Goal: Information Seeking & Learning: Learn about a topic

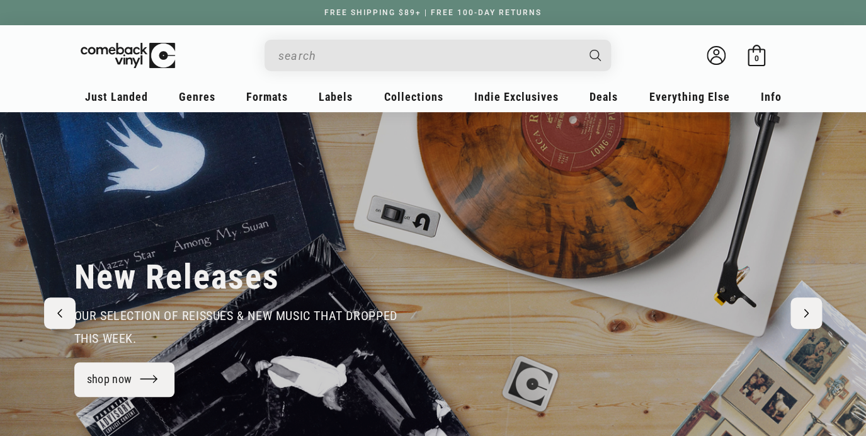
click at [323, 63] on input "When autocomplete results are available use up and down arrows to review and en…" at bounding box center [427, 56] width 299 height 26
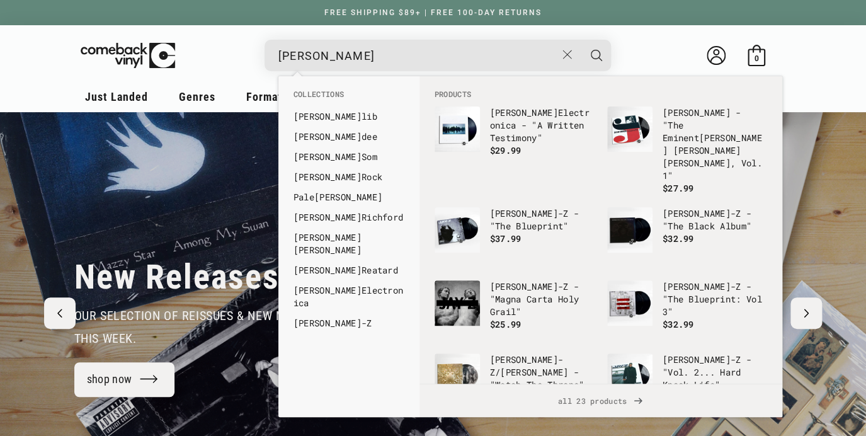
type input "[PERSON_NAME]"
click at [581, 40] on button "Search" at bounding box center [596, 55] width 31 height 31
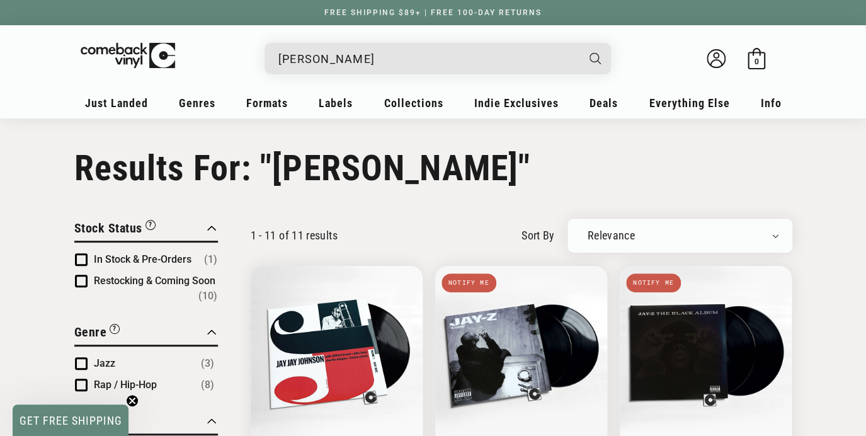
drag, startPoint x: 341, startPoint y: 55, endPoint x: 134, endPoint y: 24, distance: 209.5
click at [278, 46] on input "jay z" at bounding box center [427, 59] width 299 height 26
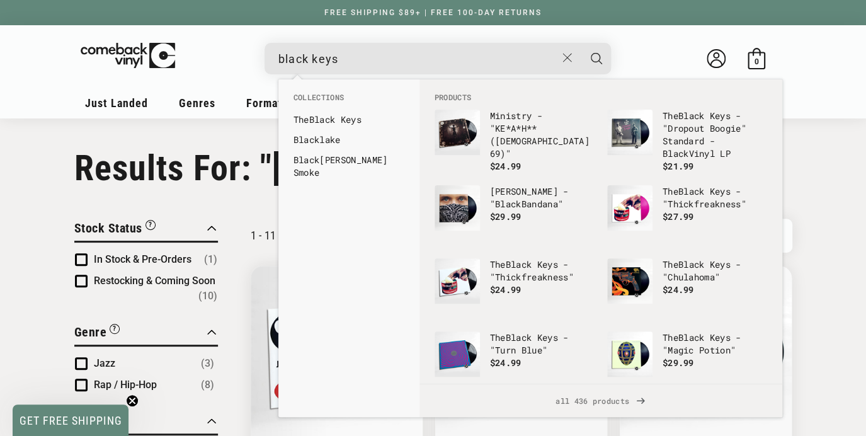
type input "black keys"
click at [581, 43] on button "Search" at bounding box center [596, 58] width 31 height 31
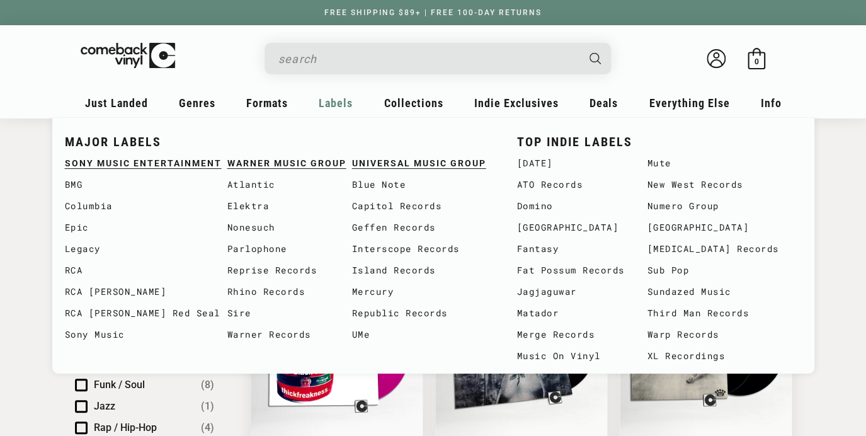
type input "black keys"
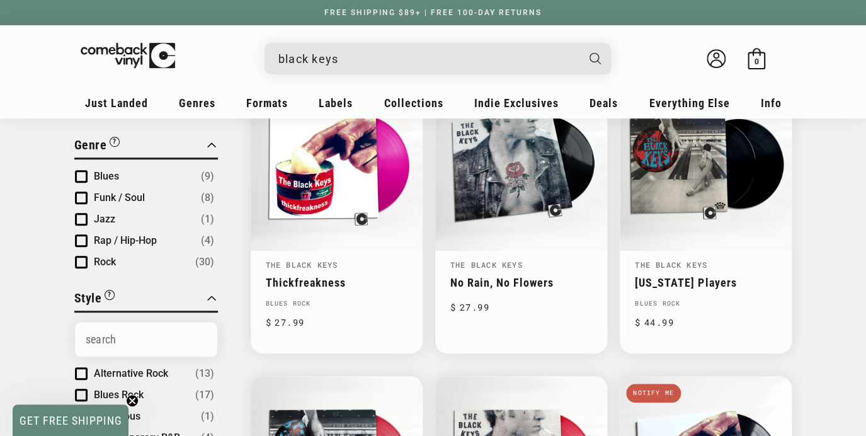
scroll to position [128, 0]
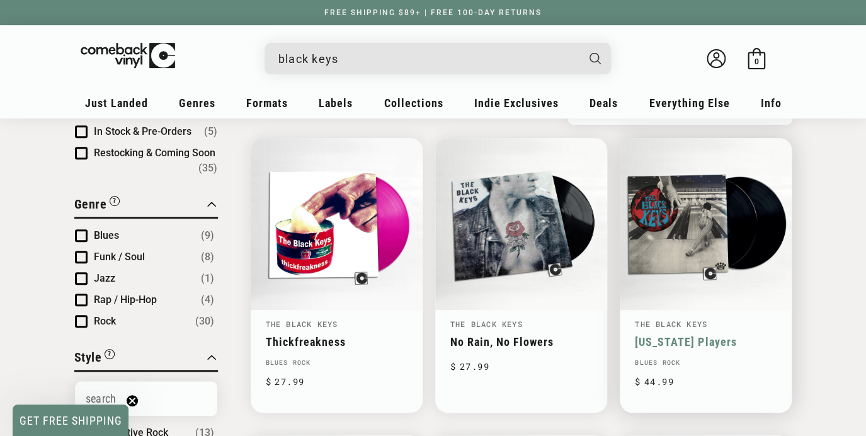
click at [690, 335] on link "[US_STATE] Players" at bounding box center [706, 341] width 142 height 13
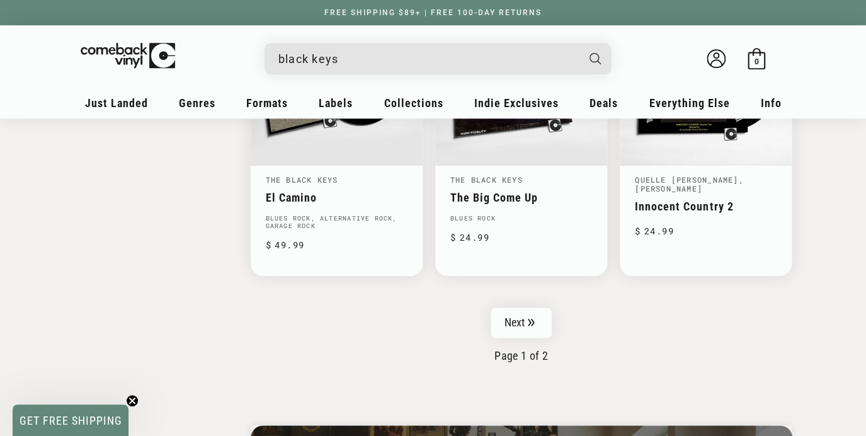
scroll to position [2150, 0]
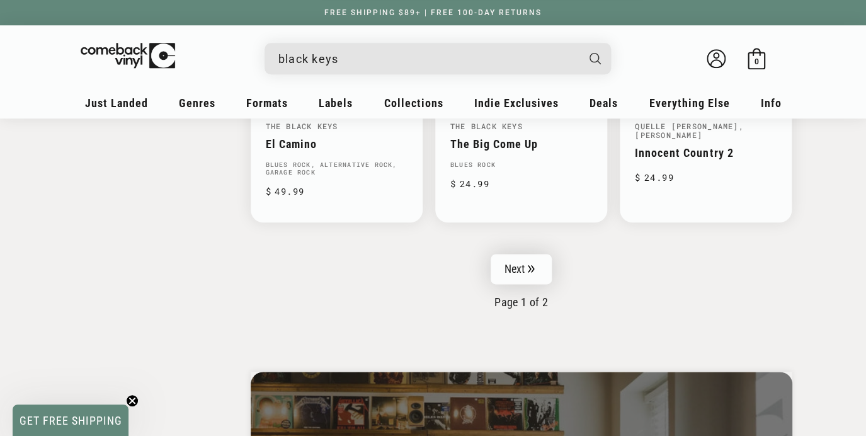
click at [530, 265] on icon "Pagination" at bounding box center [531, 269] width 6 height 8
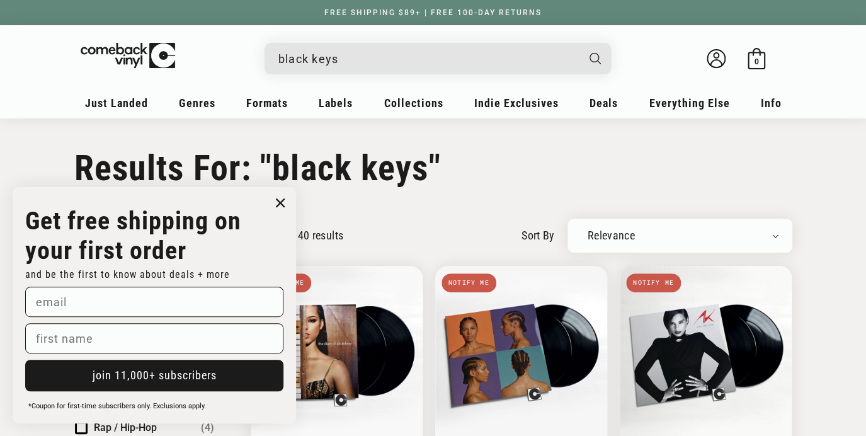
click at [279, 60] on input "black keys" at bounding box center [427, 59] width 299 height 26
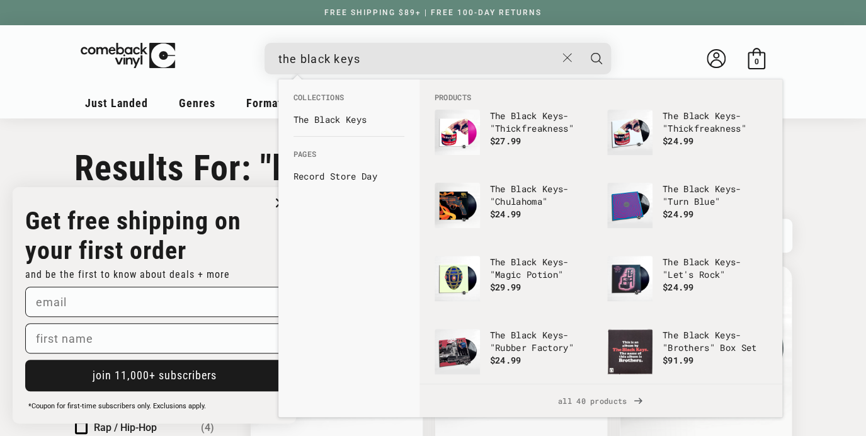
type input "the black keys"
click at [581, 43] on button "Search" at bounding box center [596, 58] width 31 height 31
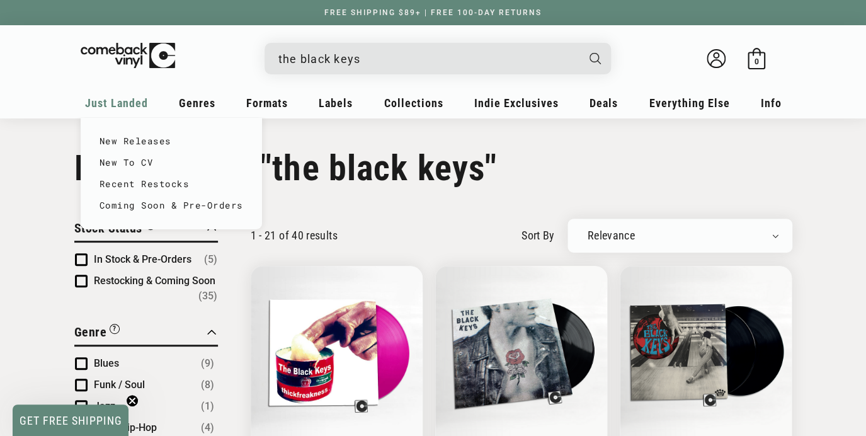
click at [113, 105] on span "Just Landed" at bounding box center [116, 102] width 63 height 13
click at [116, 141] on link "New Releases" at bounding box center [172, 140] width 144 height 21
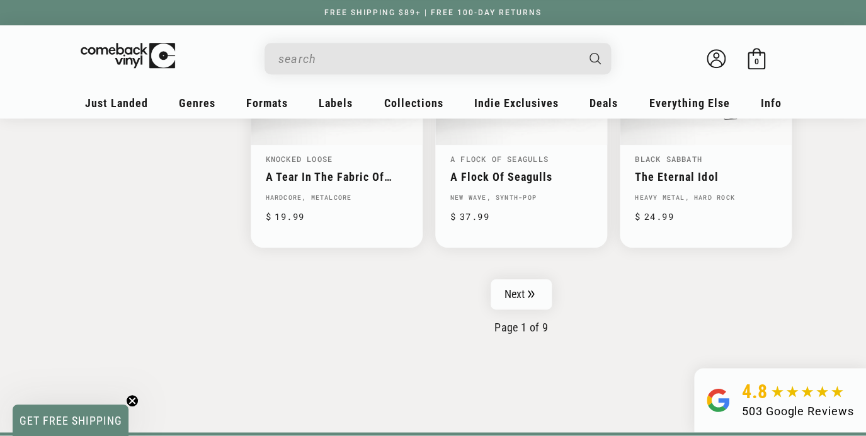
scroll to position [2104, 0]
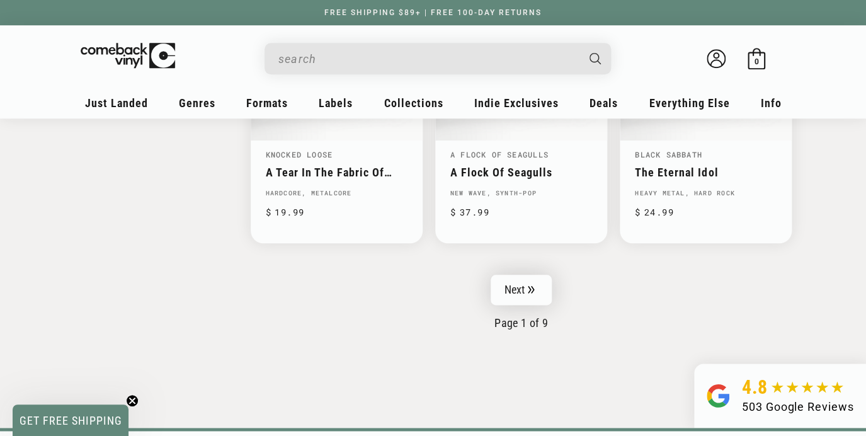
click at [534, 299] on link "Next" at bounding box center [522, 290] width 62 height 30
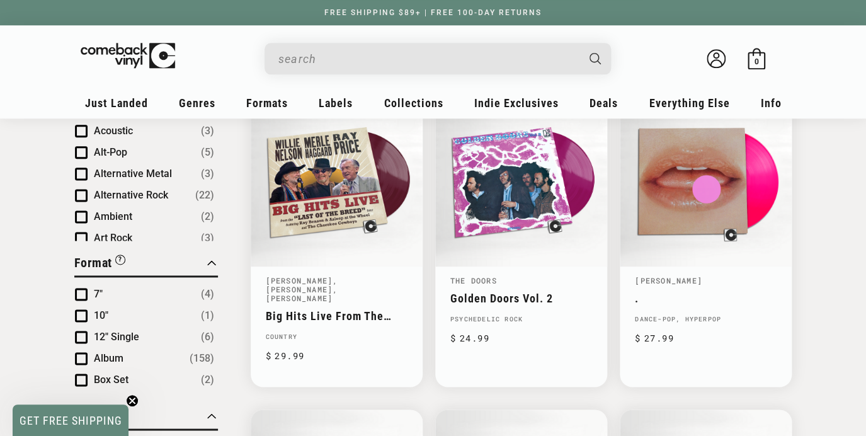
scroll to position [488, 0]
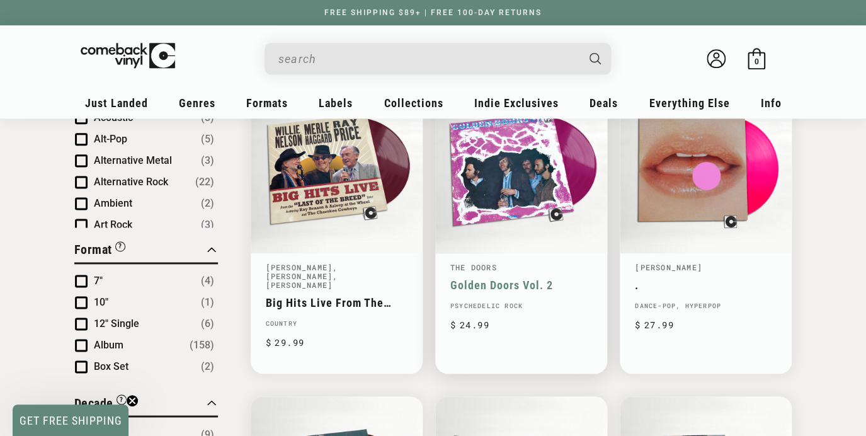
click at [535, 281] on link "Golden Doors Vol. 2" at bounding box center [521, 284] width 142 height 13
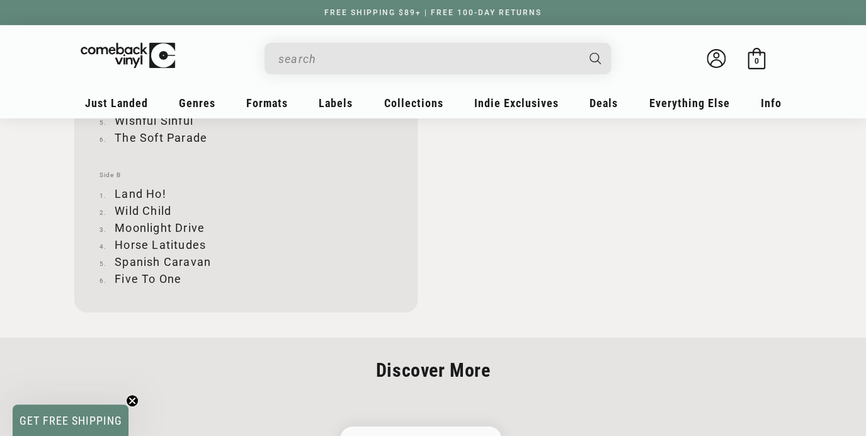
scroll to position [1518, 0]
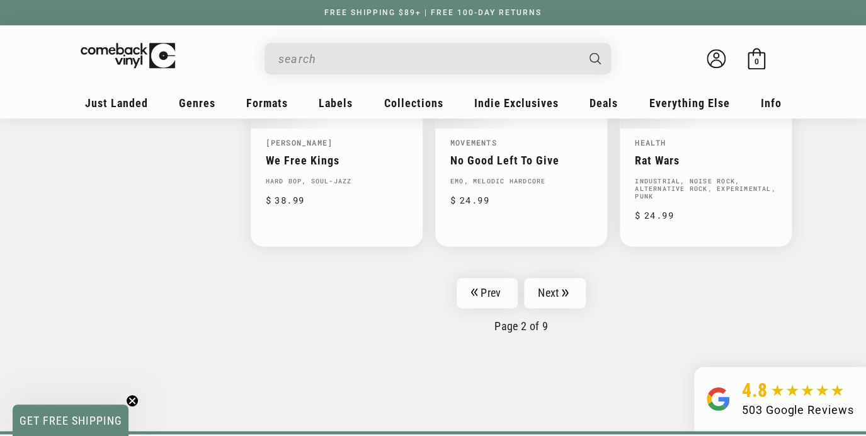
scroll to position [2164, 0]
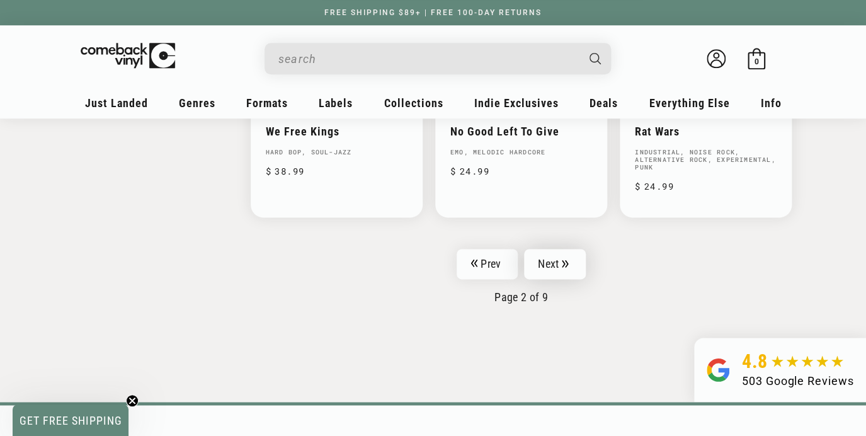
click at [545, 251] on link "Next" at bounding box center [555, 264] width 62 height 30
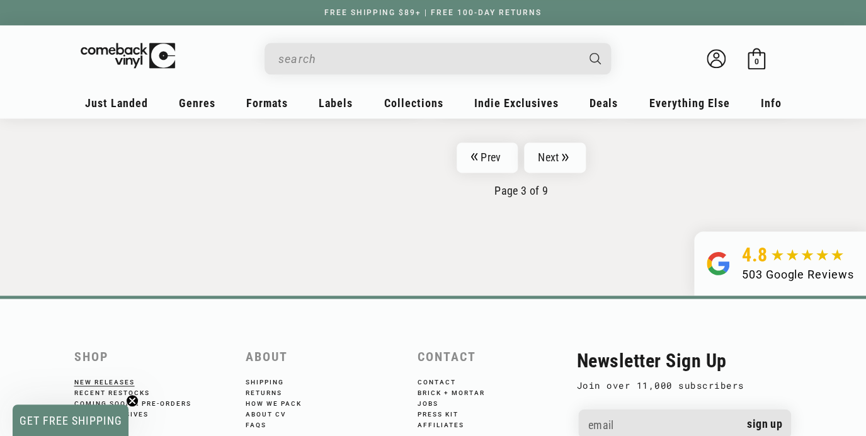
scroll to position [2261, 0]
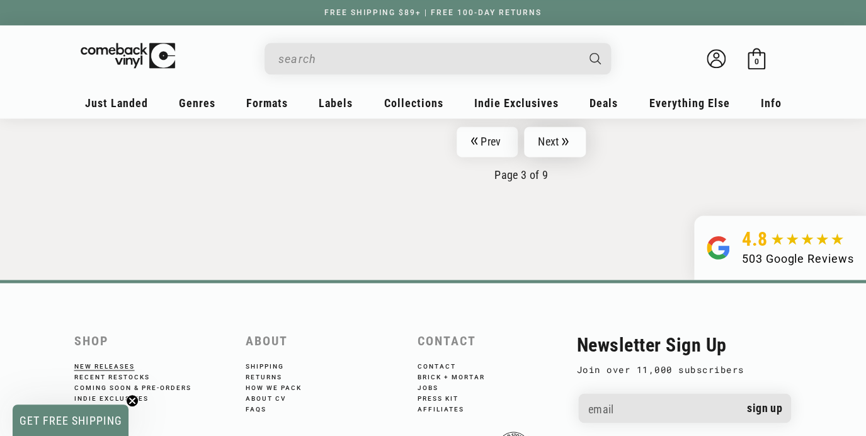
click at [562, 137] on link "Next" at bounding box center [555, 142] width 62 height 30
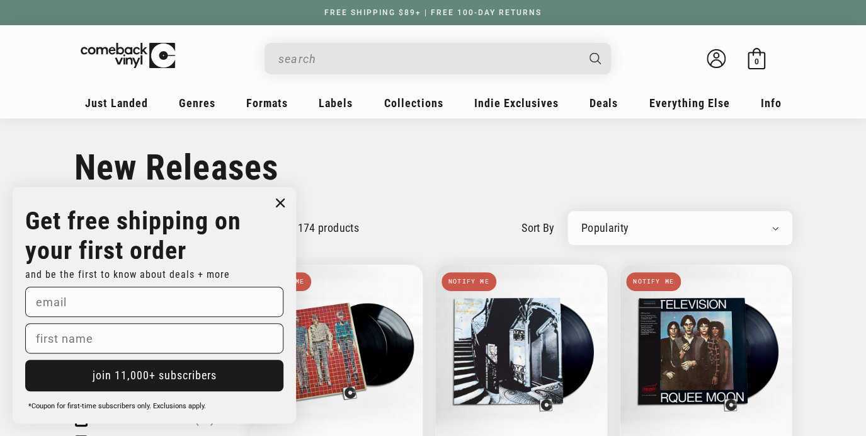
drag, startPoint x: 295, startPoint y: 62, endPoint x: 294, endPoint y: 26, distance: 35.9
click at [295, 62] on input "When autocomplete results are available use up and down arrows to review and en…" at bounding box center [427, 59] width 299 height 26
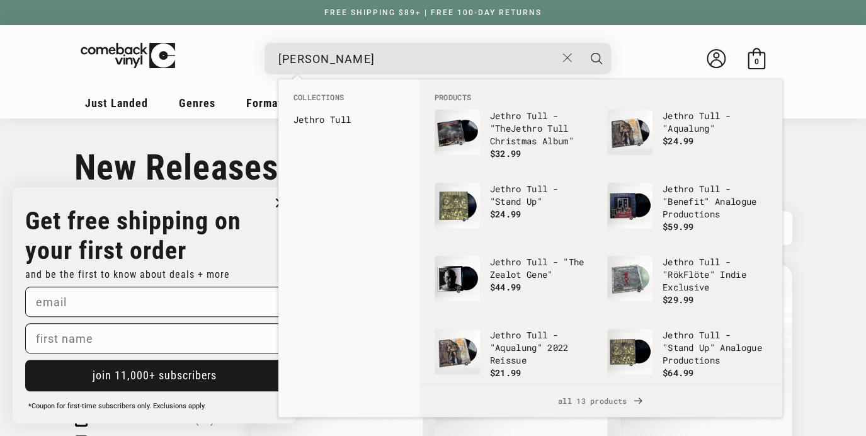
type input "jethro tull"
click at [581, 43] on button "Search" at bounding box center [596, 58] width 31 height 31
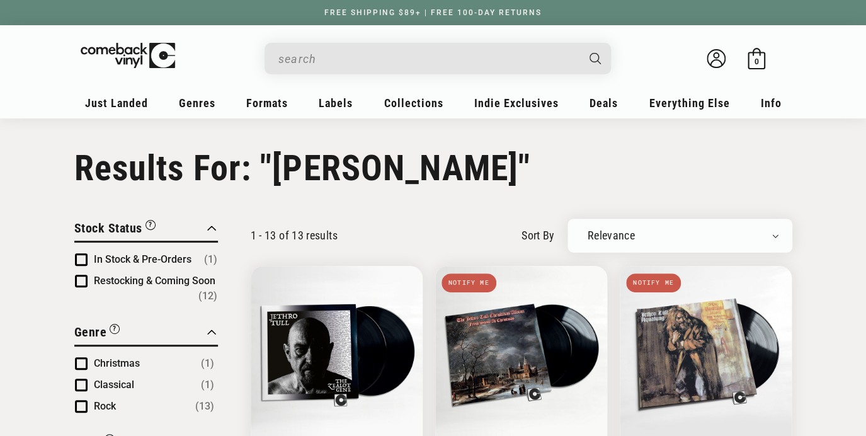
type input "jethro tull"
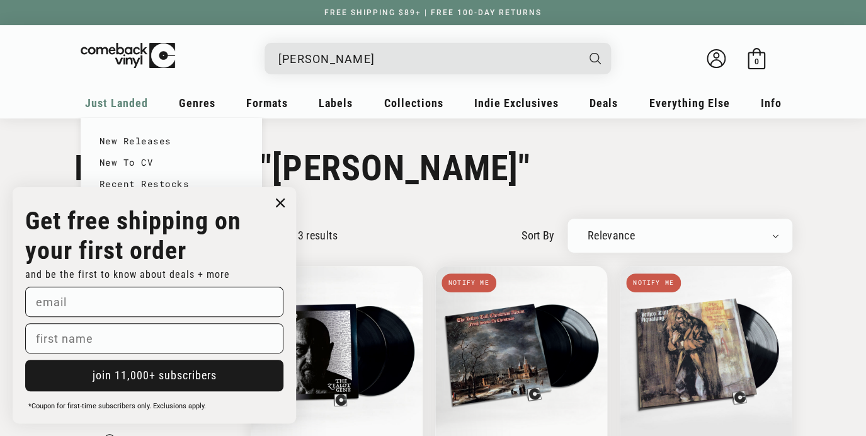
click at [98, 106] on span "Just Landed" at bounding box center [116, 102] width 63 height 13
click at [115, 141] on link "New Releases" at bounding box center [172, 140] width 144 height 21
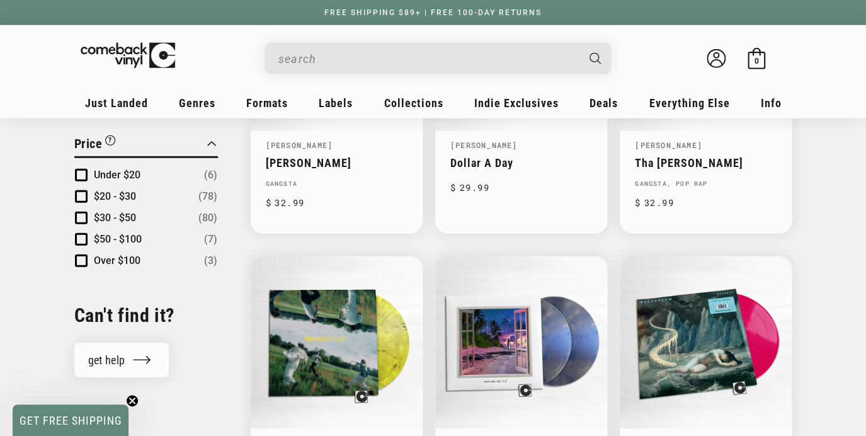
scroll to position [1228, 0]
